Goal: Task Accomplishment & Management: Manage account settings

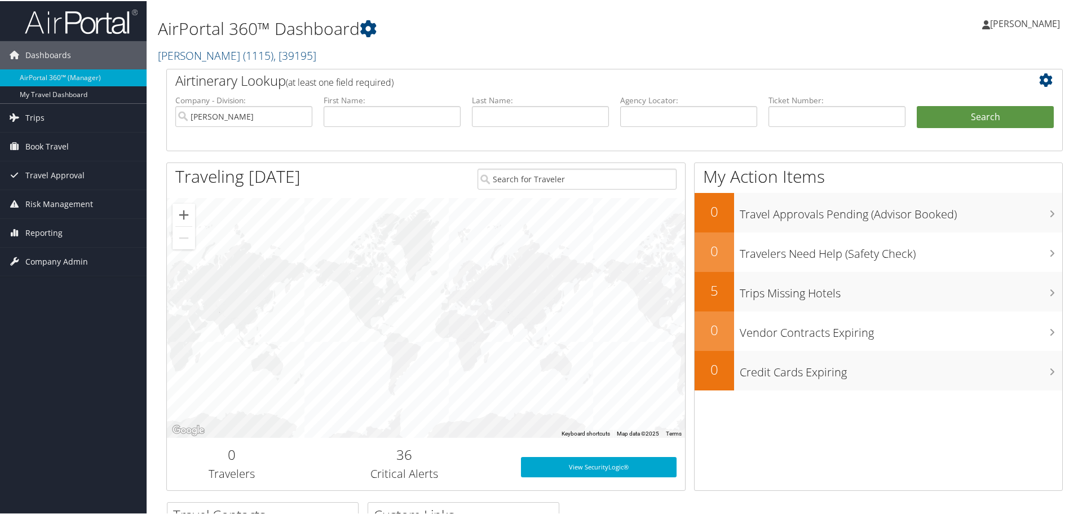
click at [50, 141] on span "Book Travel" at bounding box center [46, 145] width 43 height 28
click at [49, 198] on link "Book/Manage Online Trips" at bounding box center [73, 201] width 147 height 17
click at [63, 223] on span "Travel Approval" at bounding box center [54, 225] width 59 height 28
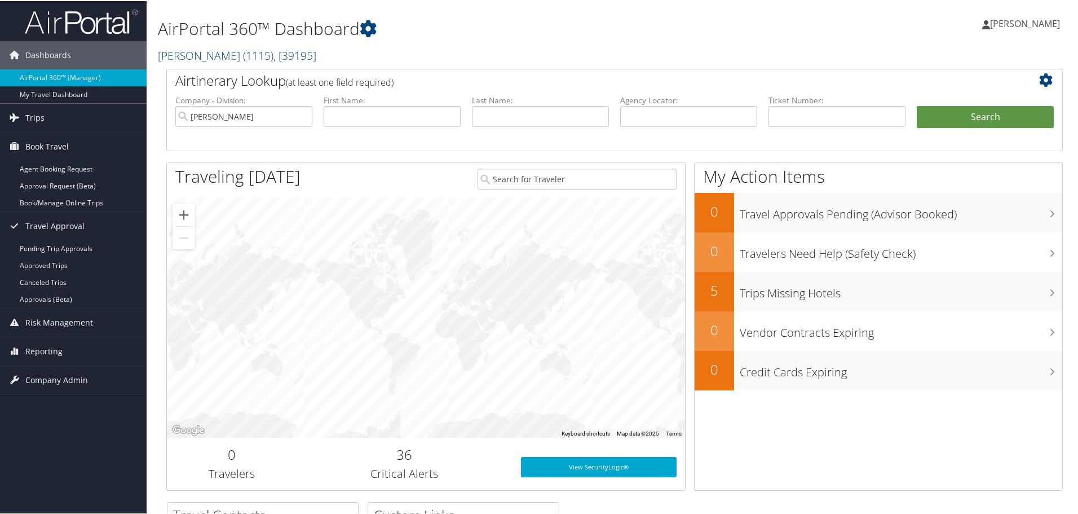
click at [47, 325] on span "Risk Management" at bounding box center [59, 321] width 68 height 28
click at [58, 138] on span "Book Travel" at bounding box center [46, 145] width 43 height 28
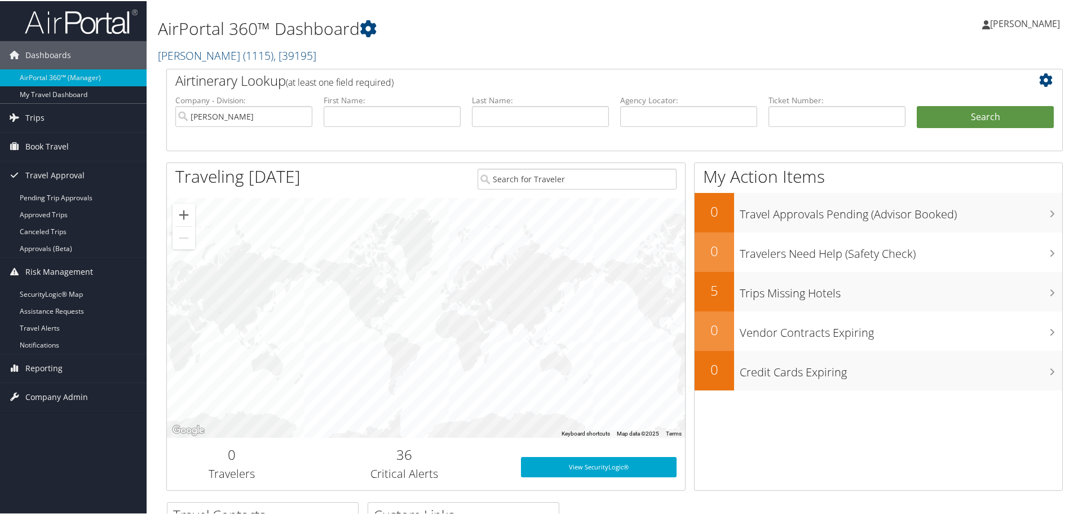
click at [59, 120] on link "Trips" at bounding box center [73, 117] width 147 height 28
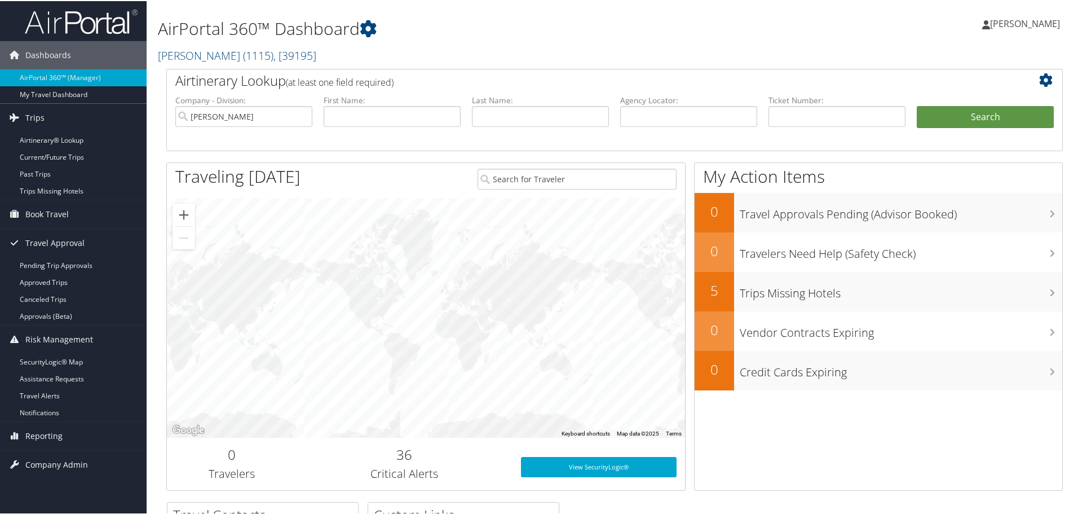
click at [60, 457] on span "Company Admin" at bounding box center [56, 464] width 63 height 28
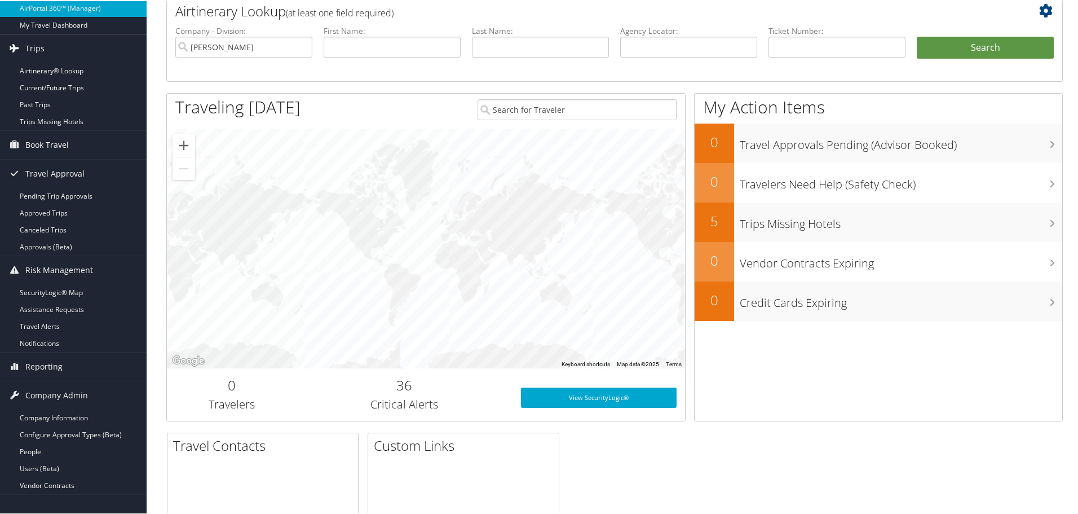
scroll to position [169, 0]
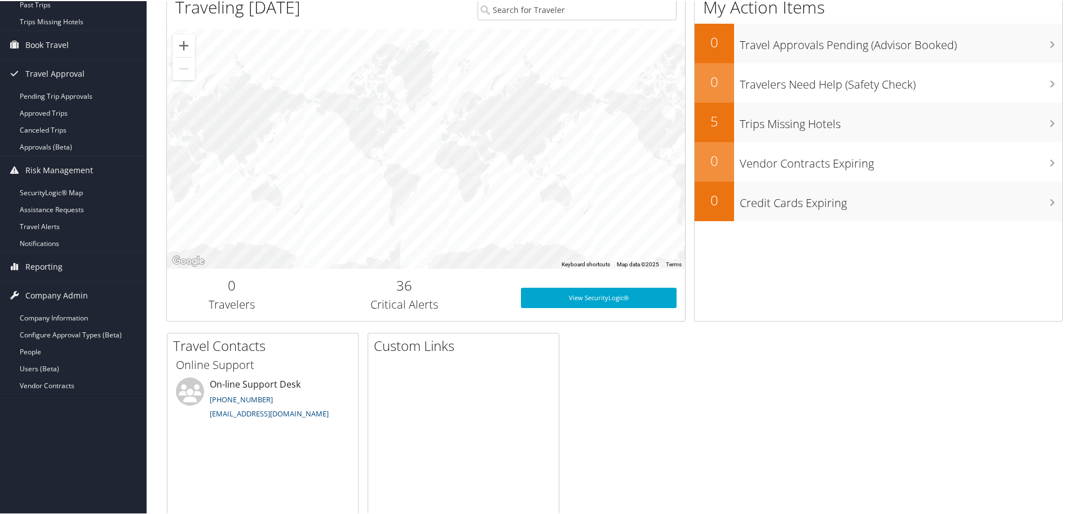
click at [59, 351] on link "People" at bounding box center [73, 350] width 147 height 17
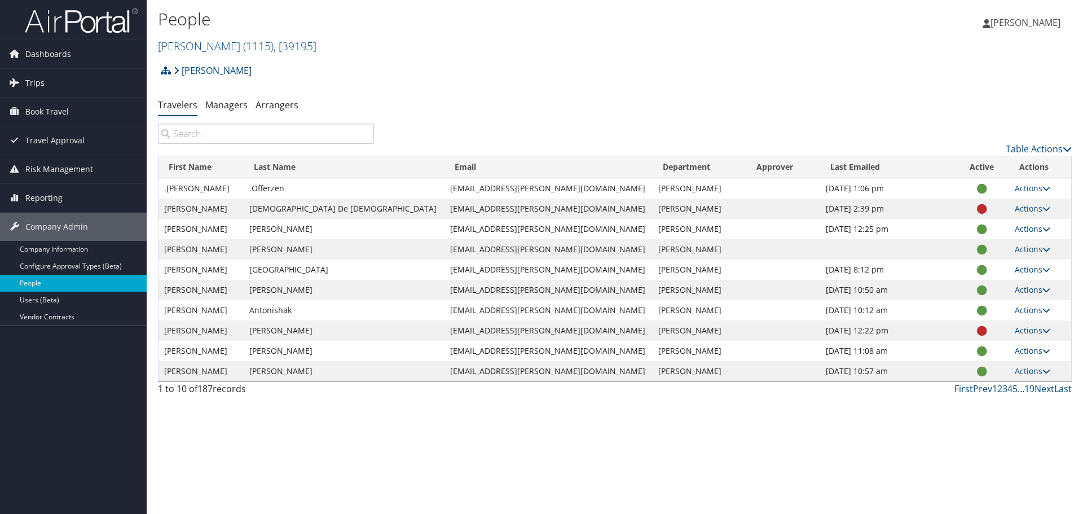
click at [277, 135] on input "search" at bounding box center [266, 134] width 216 height 20
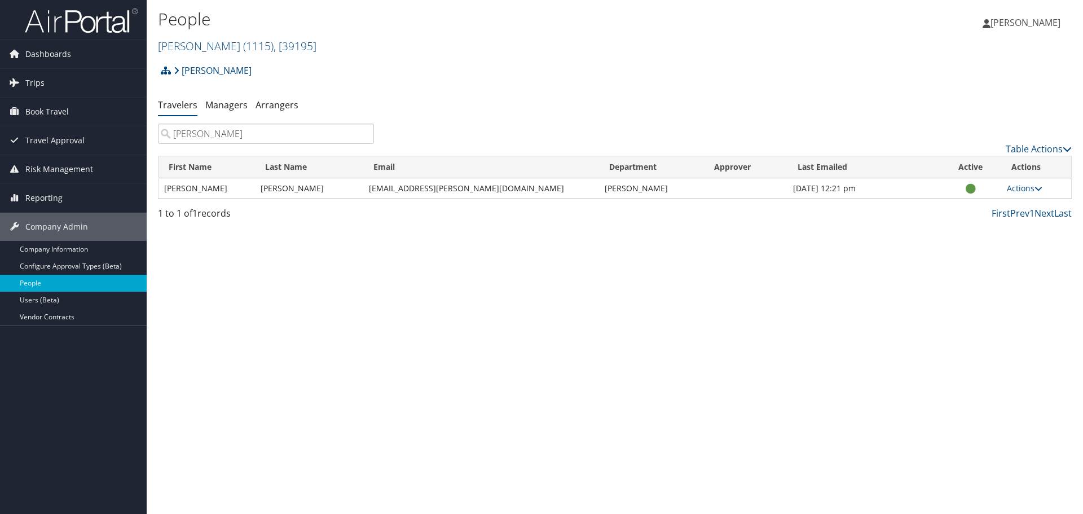
type input "Ryan McC"
click at [1023, 189] on link "Actions" at bounding box center [1025, 188] width 36 height 11
click at [993, 232] on link "View Profile" at bounding box center [984, 223] width 104 height 19
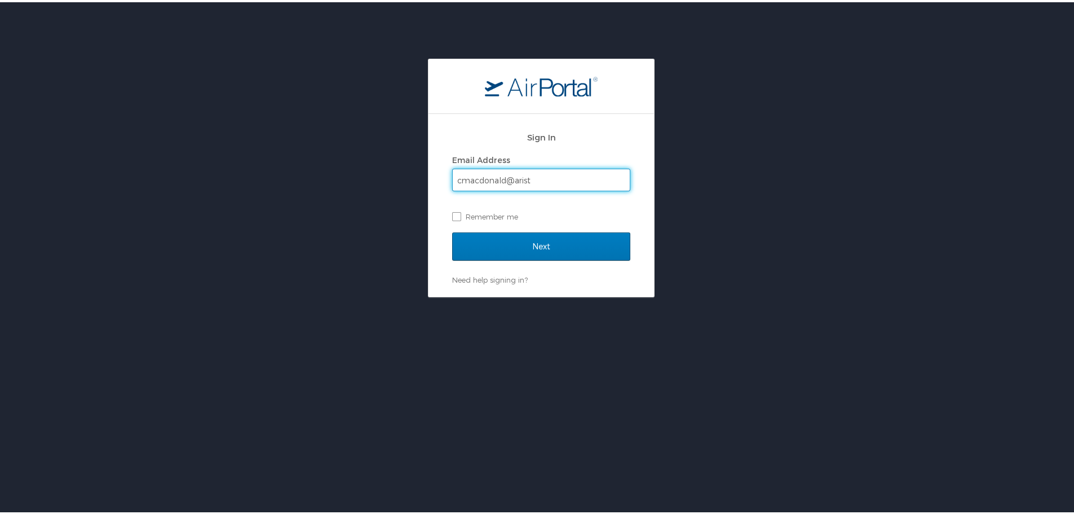
type input "cmacdonald@aristeo.com"
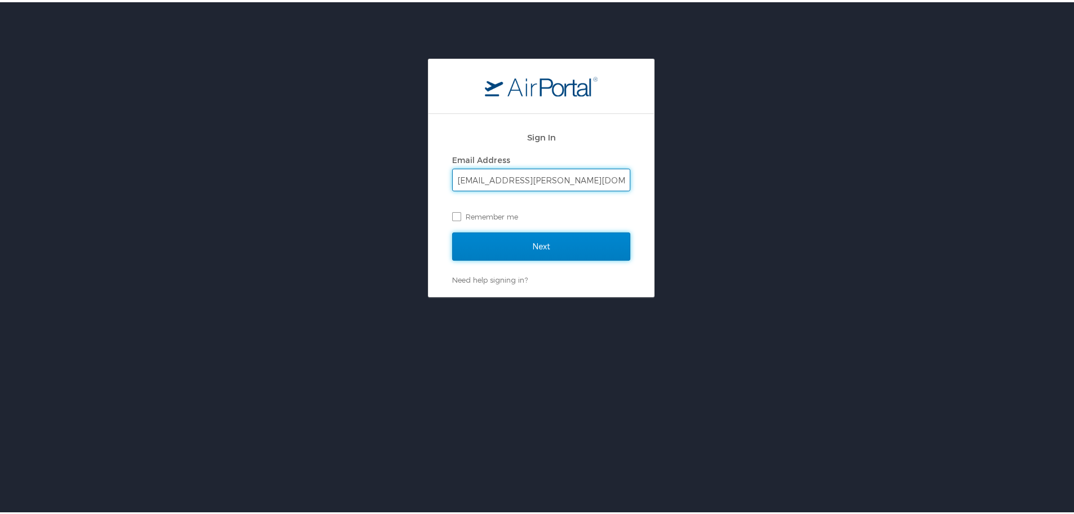
click at [550, 247] on input "Next" at bounding box center [541, 244] width 178 height 28
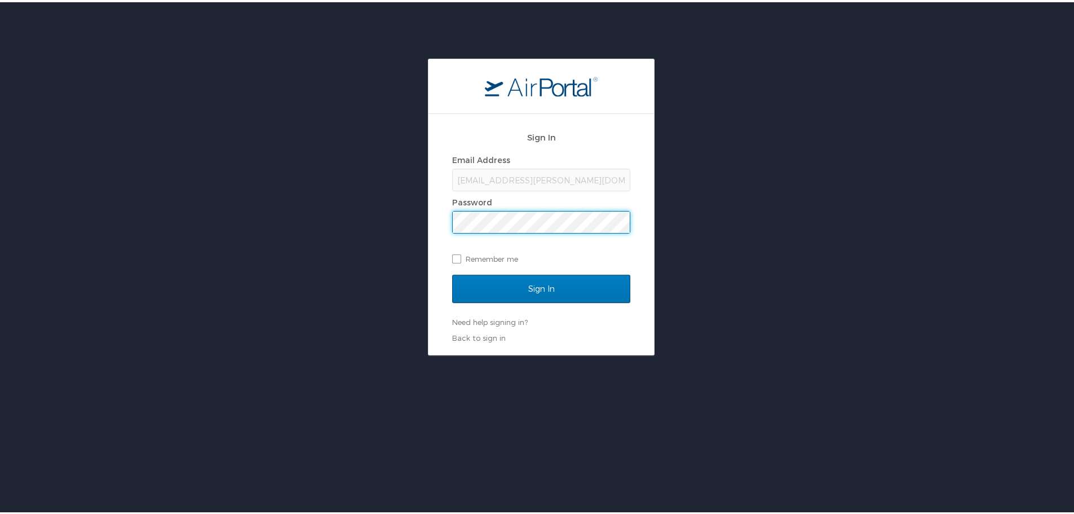
click at [452, 272] on input "Sign In" at bounding box center [541, 286] width 178 height 28
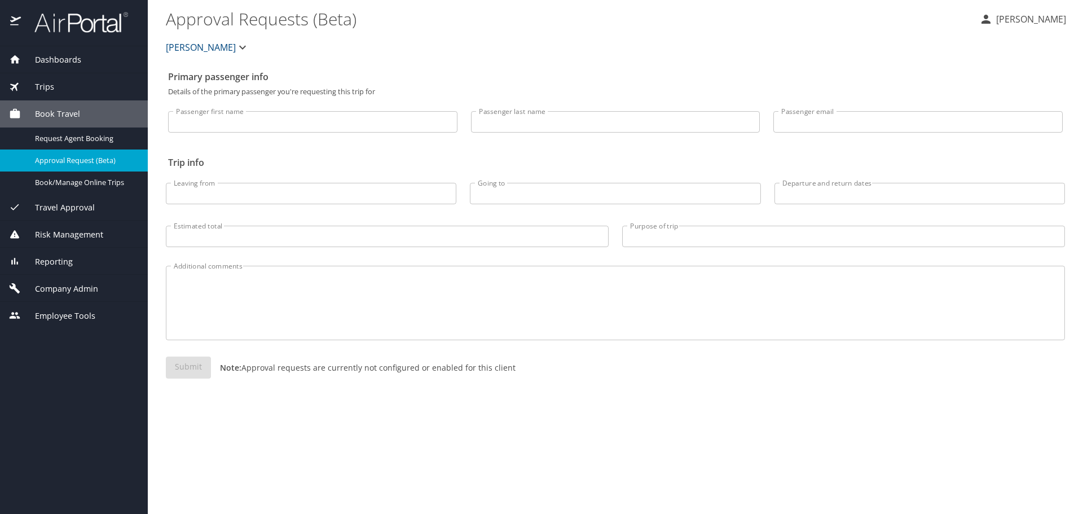
click at [64, 206] on span "Travel Approval" at bounding box center [58, 207] width 74 height 12
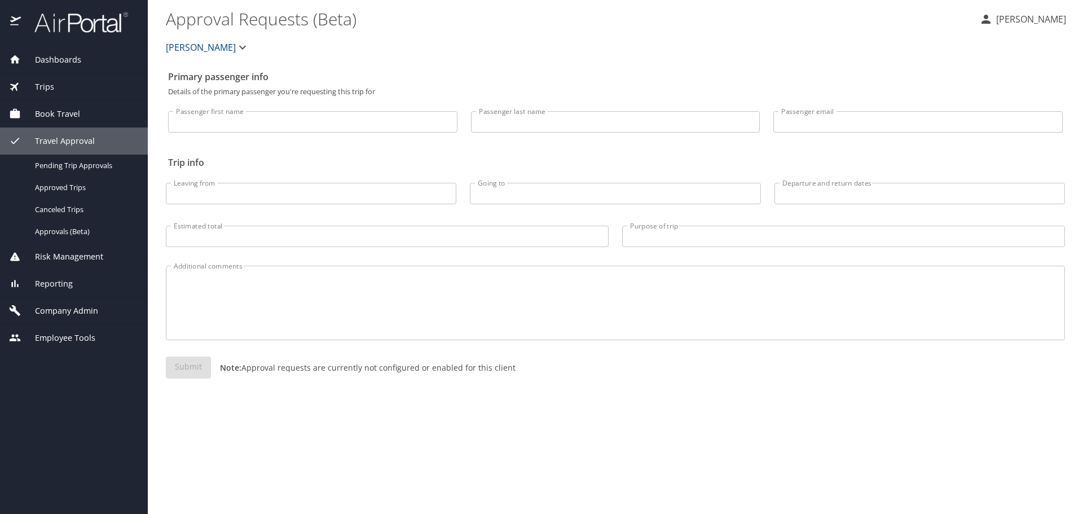
click at [67, 130] on div "Travel Approval" at bounding box center [74, 140] width 148 height 27
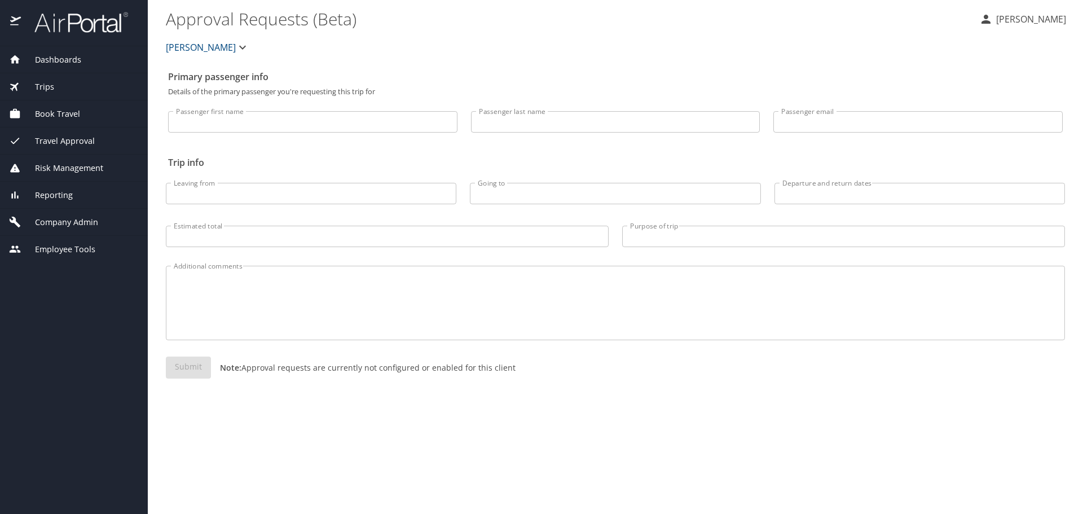
click at [73, 245] on span "Employee Tools" at bounding box center [58, 249] width 74 height 12
click at [68, 229] on div "Company Admin" at bounding box center [74, 222] width 148 height 27
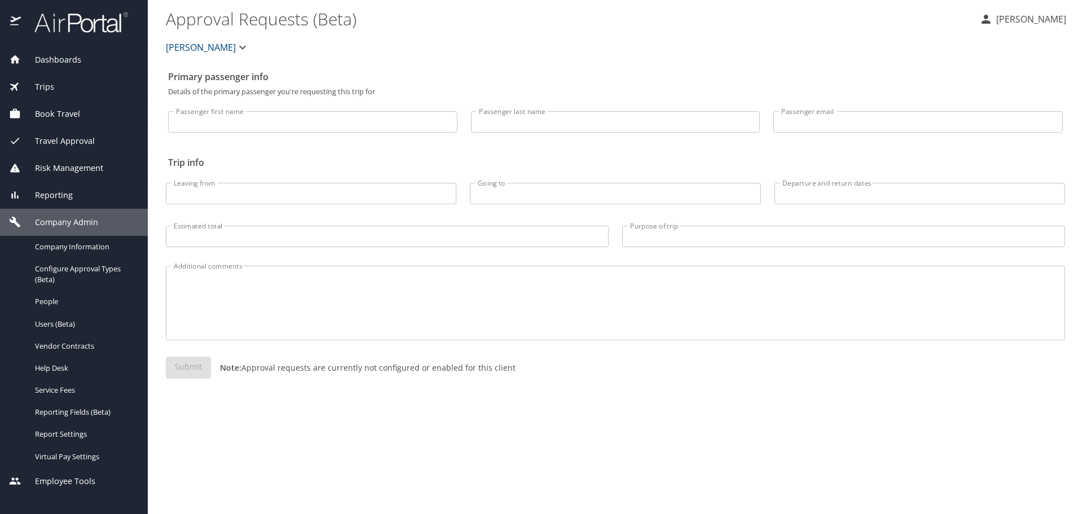
click at [61, 301] on span "People" at bounding box center [84, 301] width 99 height 11
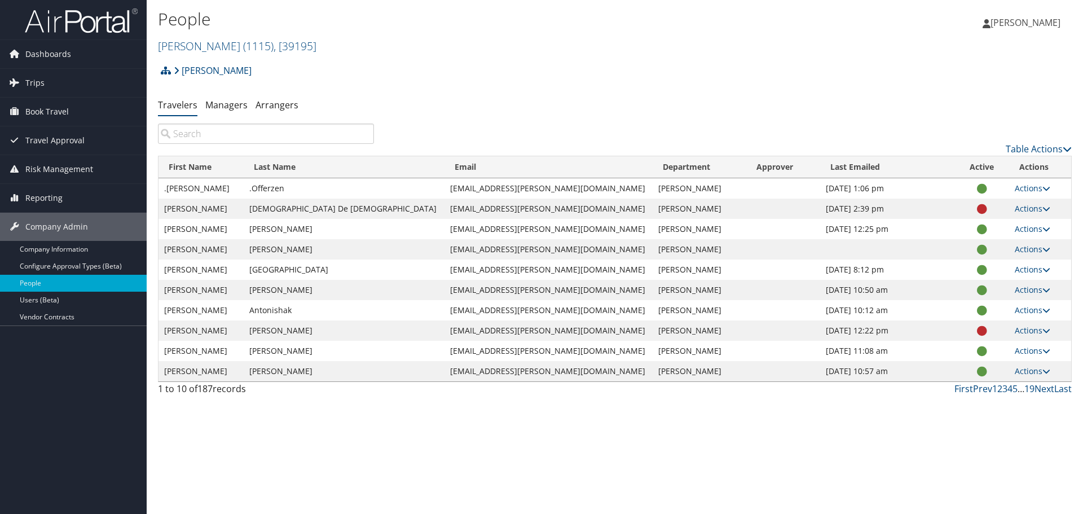
click at [270, 134] on input "search" at bounding box center [266, 134] width 216 height 20
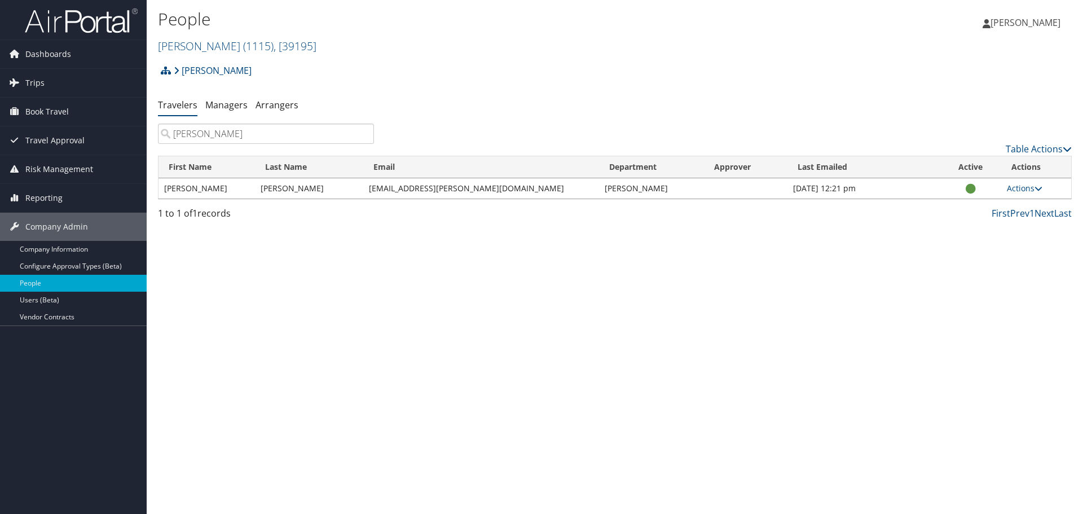
type input "[PERSON_NAME]"
click at [1017, 190] on link "Actions" at bounding box center [1025, 188] width 36 height 11
click at [993, 218] on link "View Profile" at bounding box center [984, 223] width 104 height 19
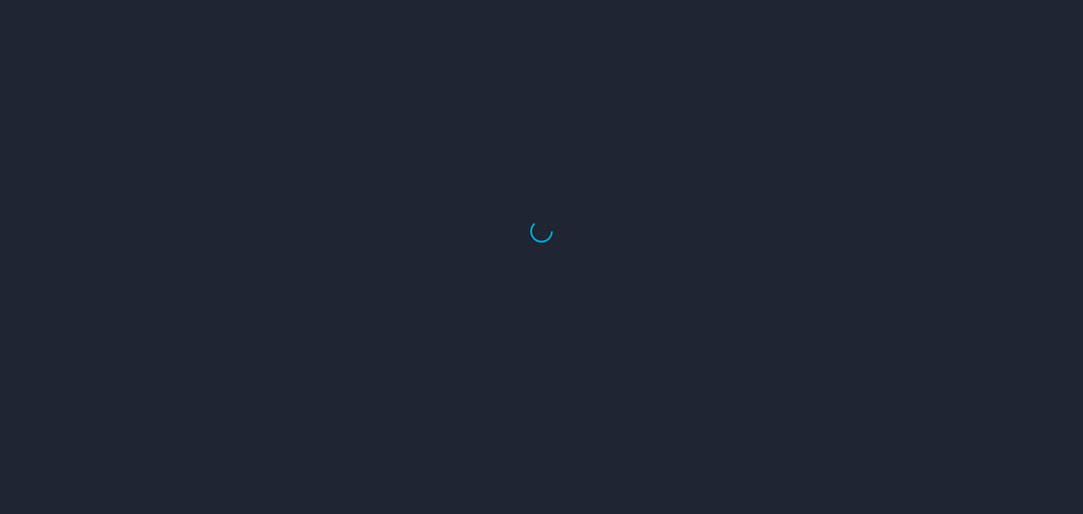
select select "US"
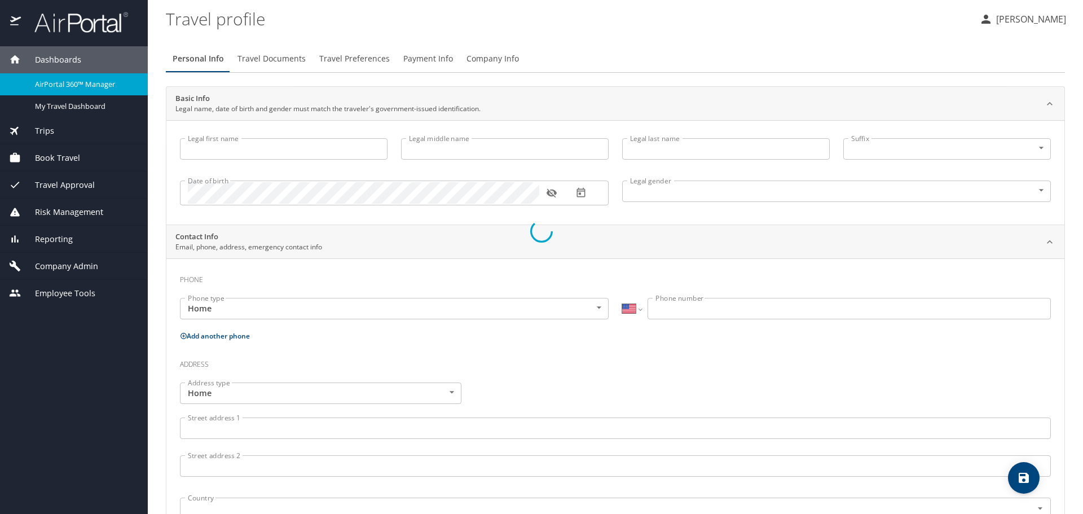
type input "[PERSON_NAME]"
type input "[DEMOGRAPHIC_DATA]"
type input "[PERSON_NAME]"
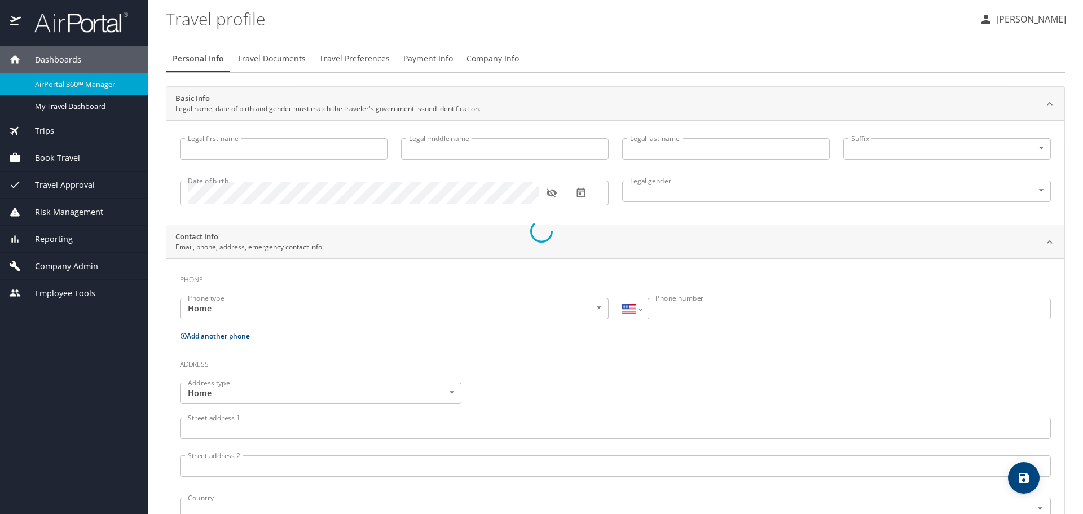
type input "[PERSON_NAME]"
select select "SC"
type input "7566192"
select select "US"
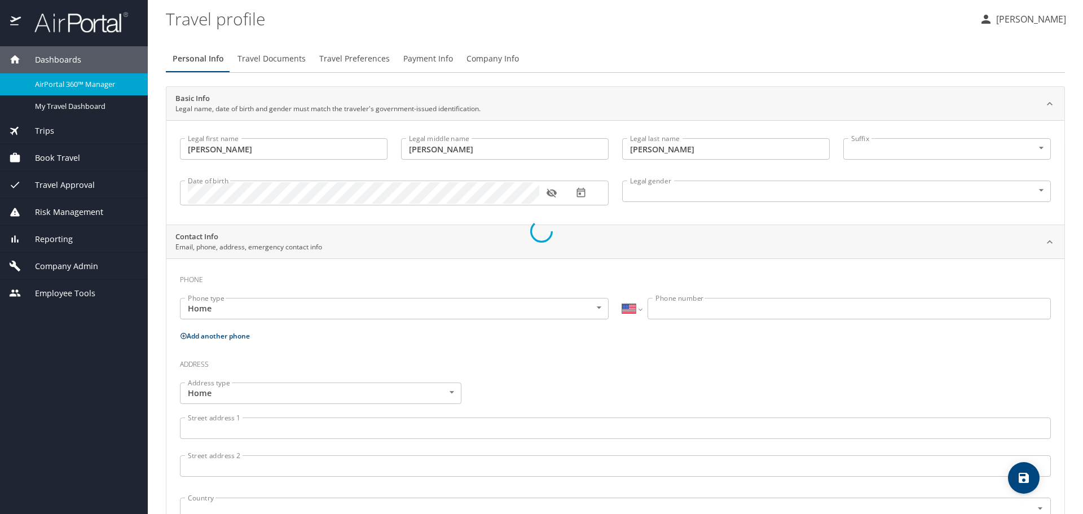
select select "US"
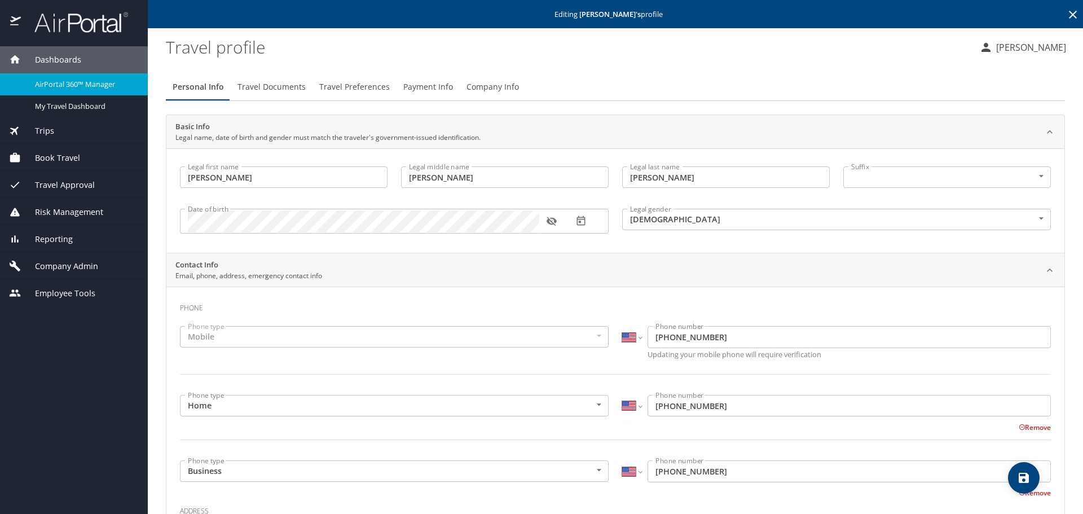
click at [369, 85] on span "Travel Preferences" at bounding box center [354, 87] width 70 height 14
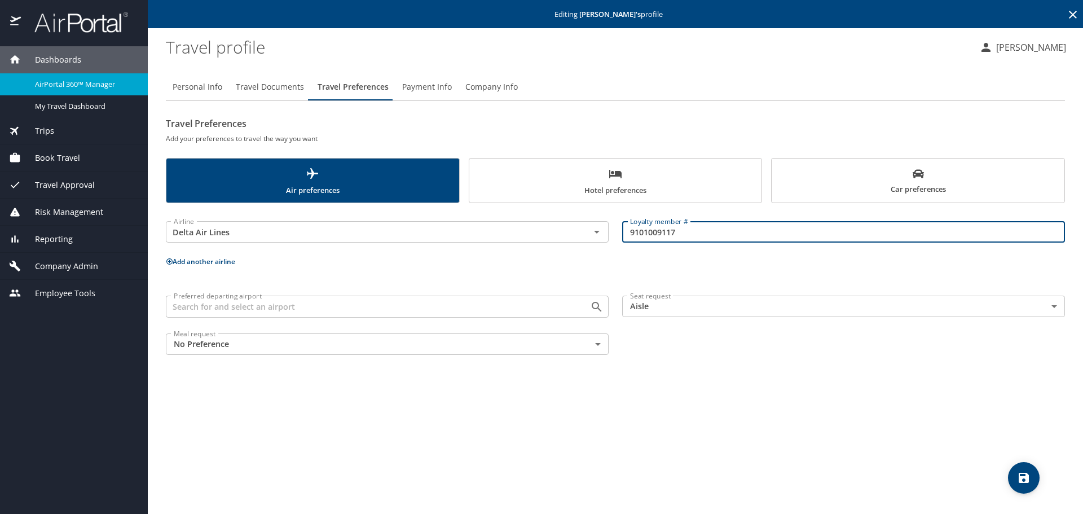
drag, startPoint x: 693, startPoint y: 230, endPoint x: 604, endPoint y: 229, distance: 88.6
click at [604, 229] on div "Airline Delta Air Lines Airline Loyalty member # 9101009117 Loyalty member #" at bounding box center [615, 232] width 913 height 45
click at [283, 92] on span "Travel Documents" at bounding box center [270, 87] width 68 height 14
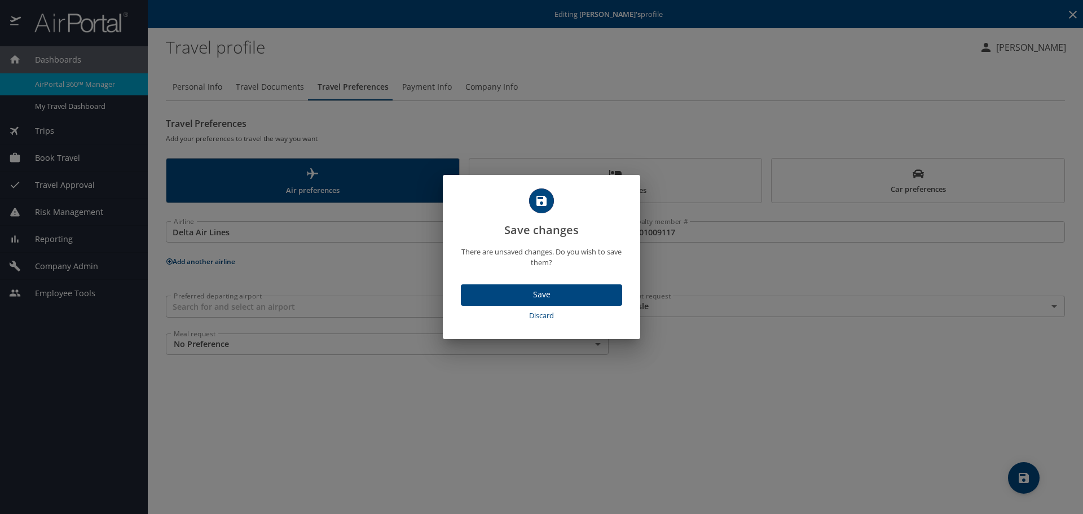
click at [597, 319] on span "Discard" at bounding box center [541, 315] width 152 height 13
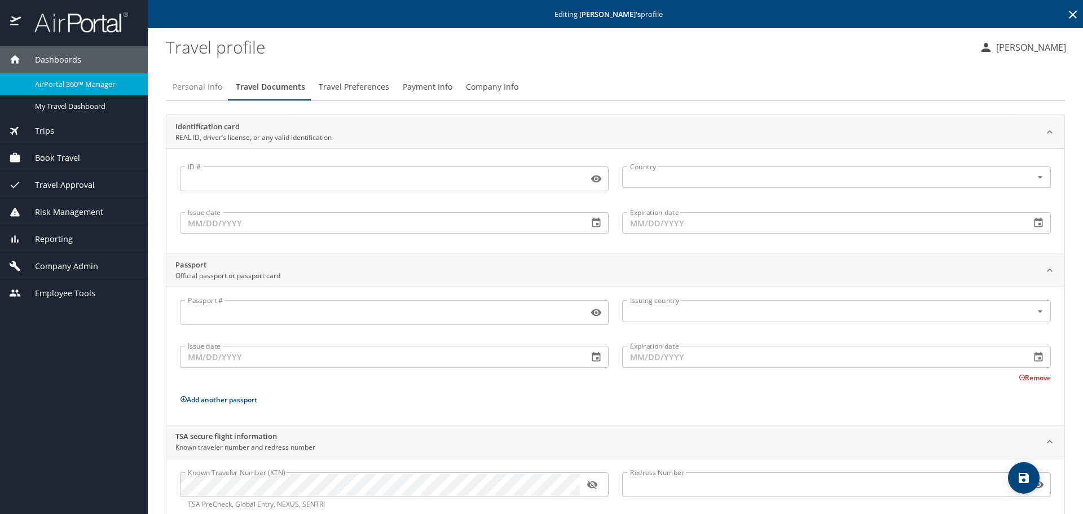
click at [187, 80] on span "Personal Info" at bounding box center [198, 87] width 50 height 14
select select "US"
select select "SC"
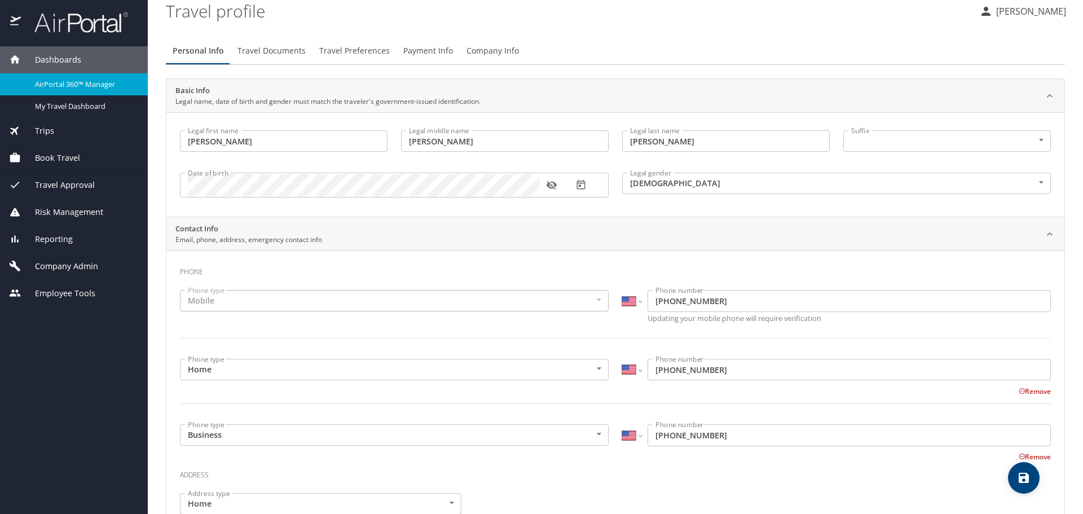
scroll to position [56, 0]
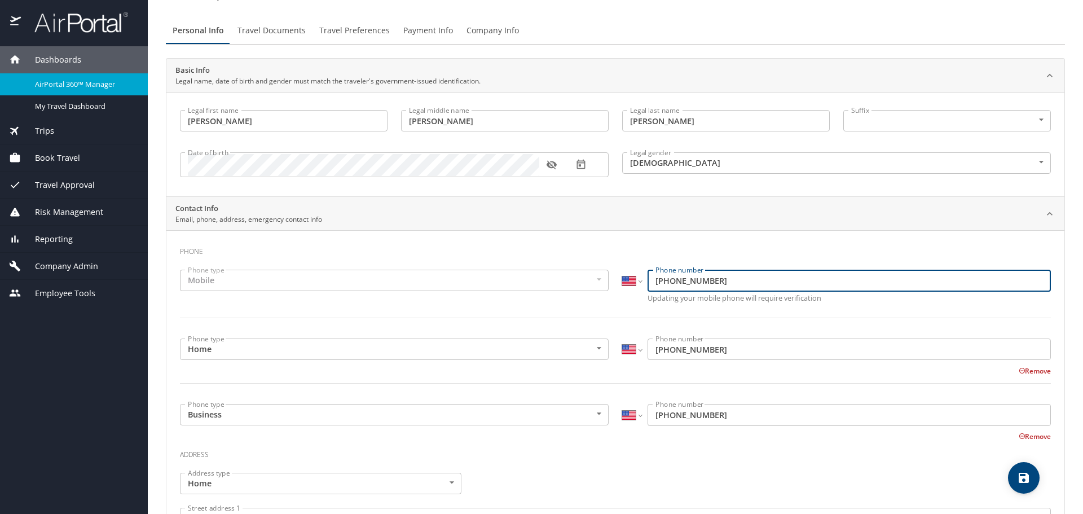
drag, startPoint x: 721, startPoint y: 280, endPoint x: 632, endPoint y: 285, distance: 89.2
click at [632, 285] on div "International Afghanistan Åland Islands Albania Algeria American Samoa Andorra …" at bounding box center [836, 280] width 429 height 21
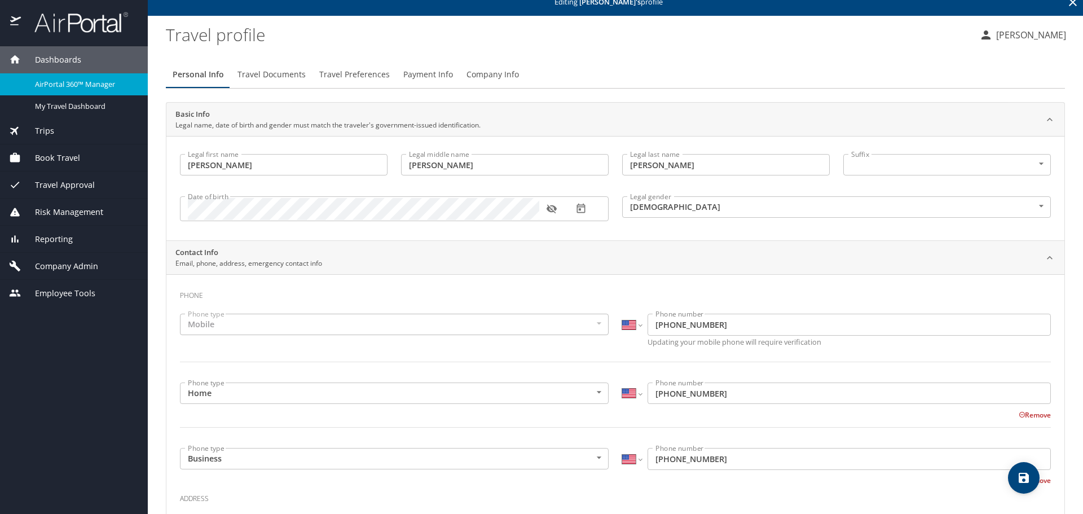
scroll to position [0, 0]
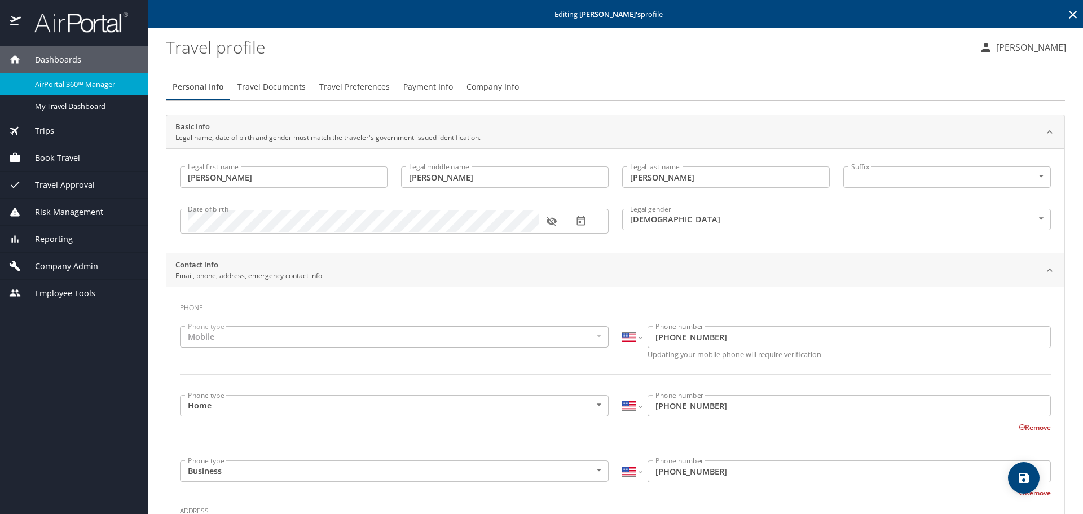
click at [549, 226] on icon "button" at bounding box center [551, 220] width 11 height 11
click at [1029, 477] on icon "save" at bounding box center [1024, 478] width 14 height 14
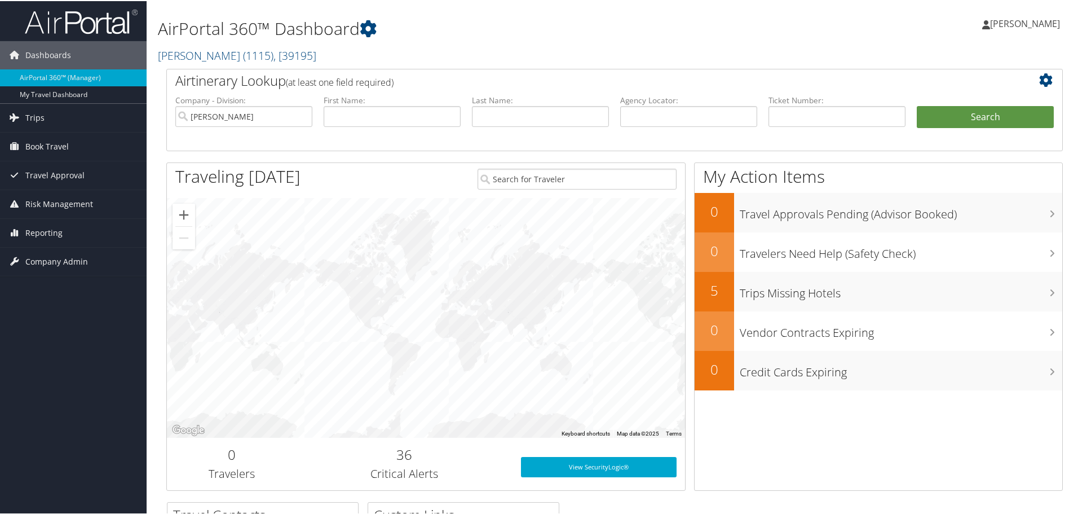
click at [95, 199] on link "Risk Management" at bounding box center [73, 203] width 147 height 28
click at [46, 148] on span "Book Travel" at bounding box center [46, 145] width 43 height 28
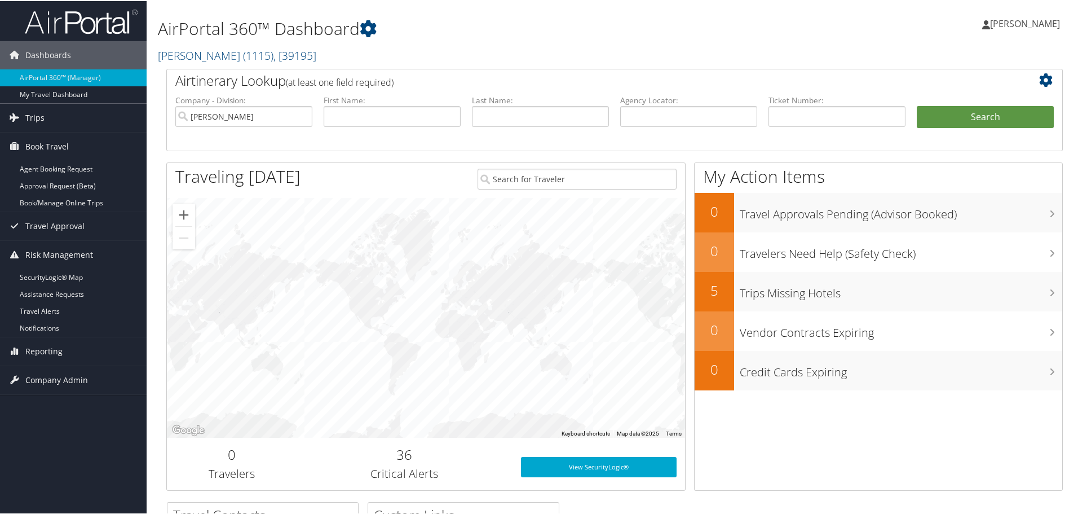
click at [41, 198] on link "Book/Manage Online Trips" at bounding box center [73, 201] width 147 height 17
click at [53, 201] on link "Book/Manage Online Trips" at bounding box center [73, 201] width 147 height 17
